Goal: Task Accomplishment & Management: Manage account settings

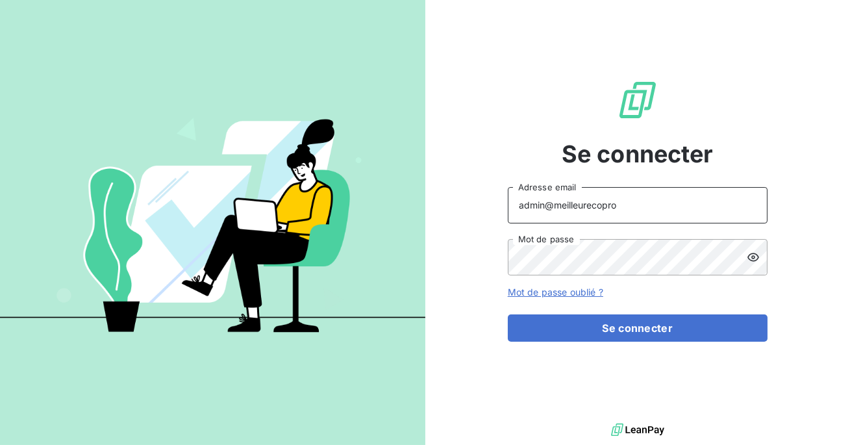
click at [611, 191] on input "admin@meilleurecopro" at bounding box center [638, 205] width 260 height 36
click at [633, 201] on input "admin@meilleurecopro" at bounding box center [638, 205] width 260 height 36
type input "admin@groupebrochard"
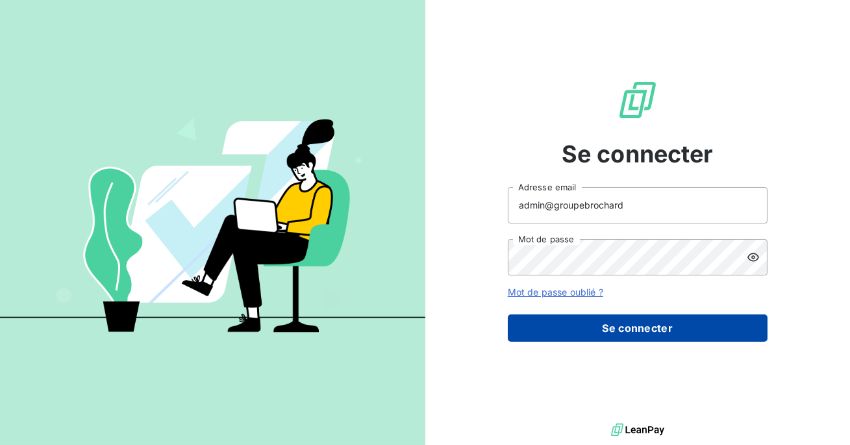
click at [628, 332] on button "Se connecter" at bounding box center [638, 327] width 260 height 27
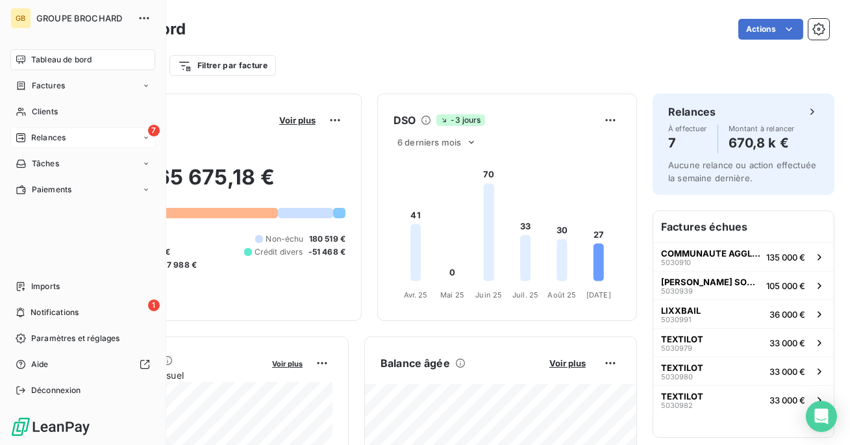
click at [23, 141] on icon at bounding box center [21, 138] width 10 height 10
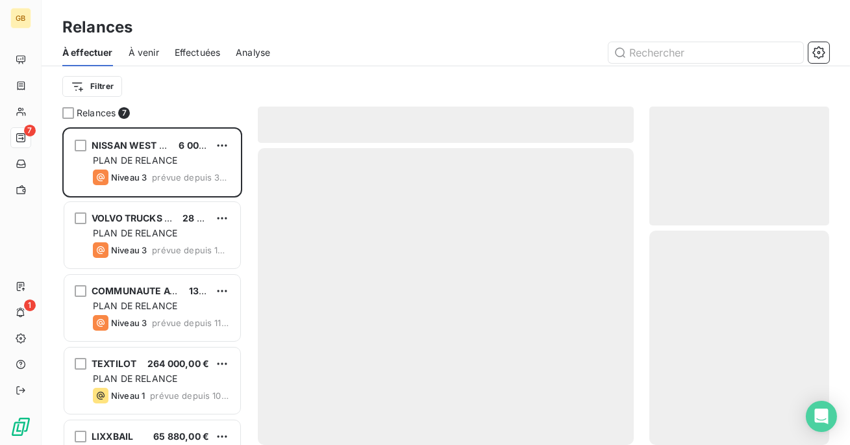
scroll to position [318, 180]
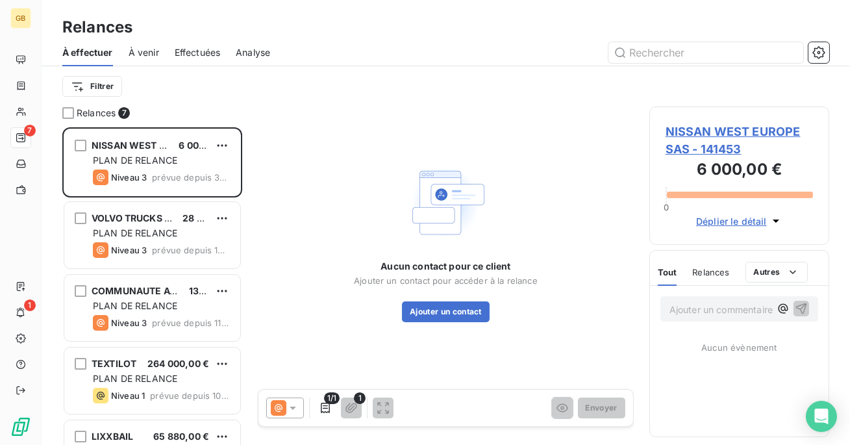
click at [174, 54] on div "À effectuer À venir Effectuées Analyse" at bounding box center [446, 52] width 809 height 27
click at [195, 51] on span "Effectuées" at bounding box center [198, 52] width 46 height 13
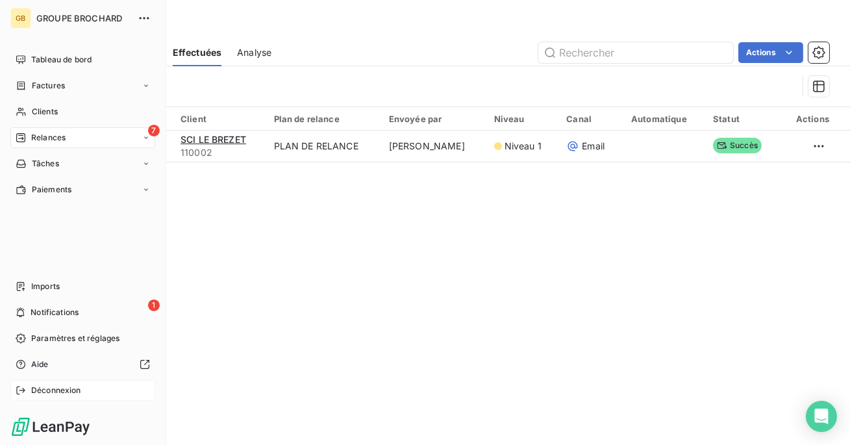
click at [53, 387] on span "Déconnexion" at bounding box center [56, 391] width 50 height 12
